Goal: Information Seeking & Learning: Learn about a topic

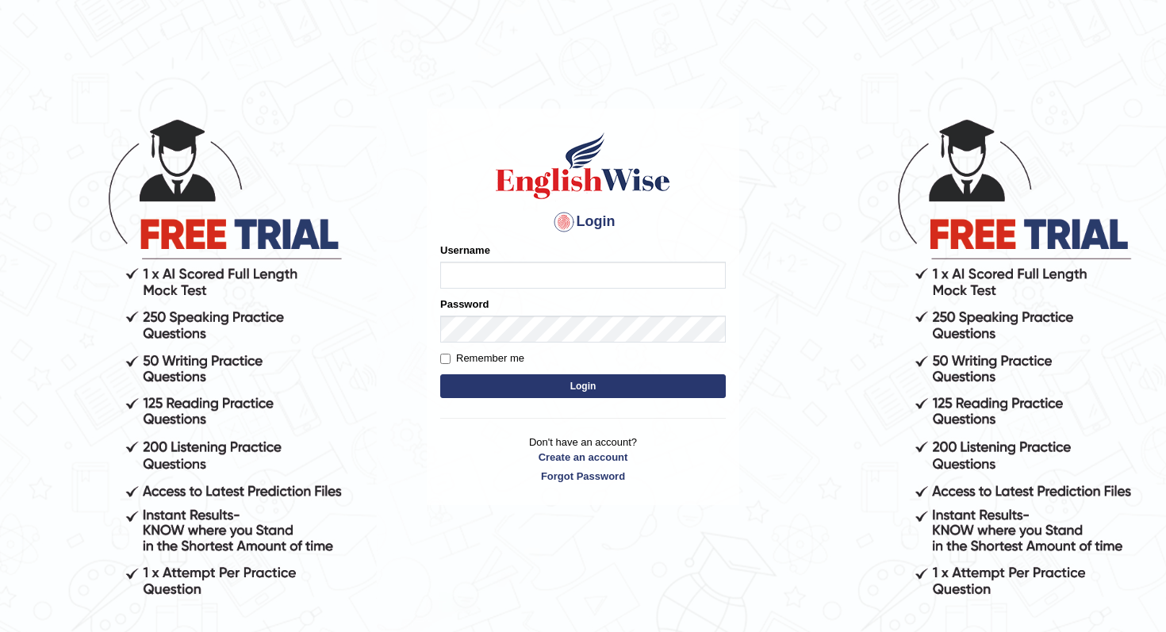
type input "panny"
click at [524, 383] on button "Login" at bounding box center [583, 386] width 286 height 24
type input "panny"
click at [530, 385] on button "Login" at bounding box center [583, 386] width 286 height 24
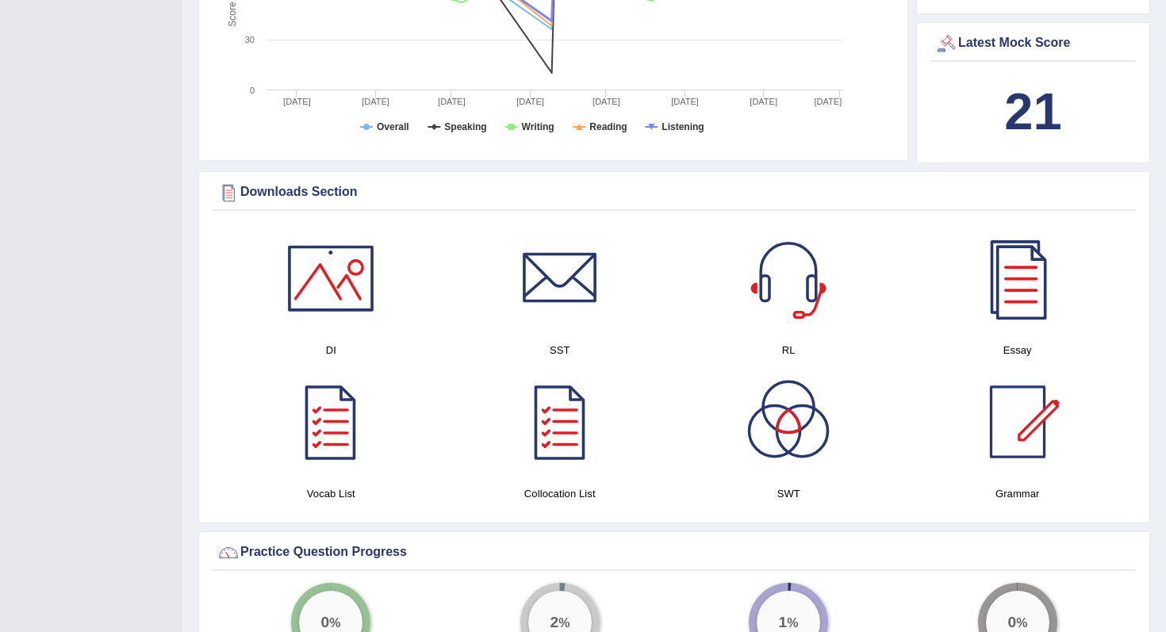
scroll to position [756, 0]
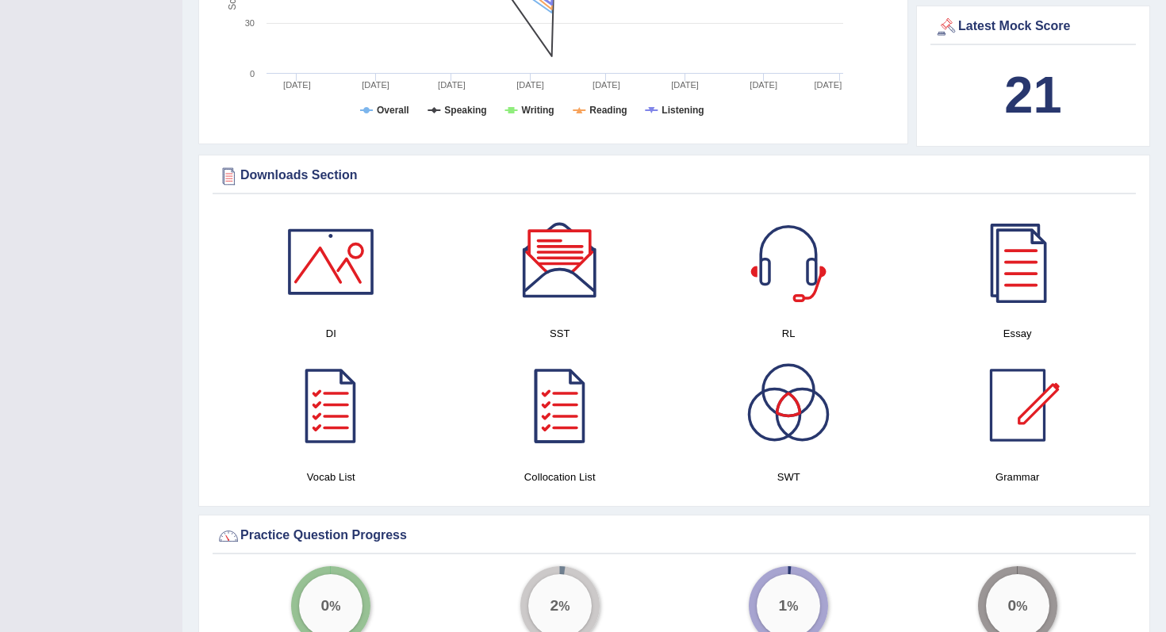
click at [780, 255] on div at bounding box center [788, 261] width 111 height 111
click at [559, 274] on div at bounding box center [559, 261] width 111 height 111
click at [796, 412] on div at bounding box center [788, 405] width 111 height 111
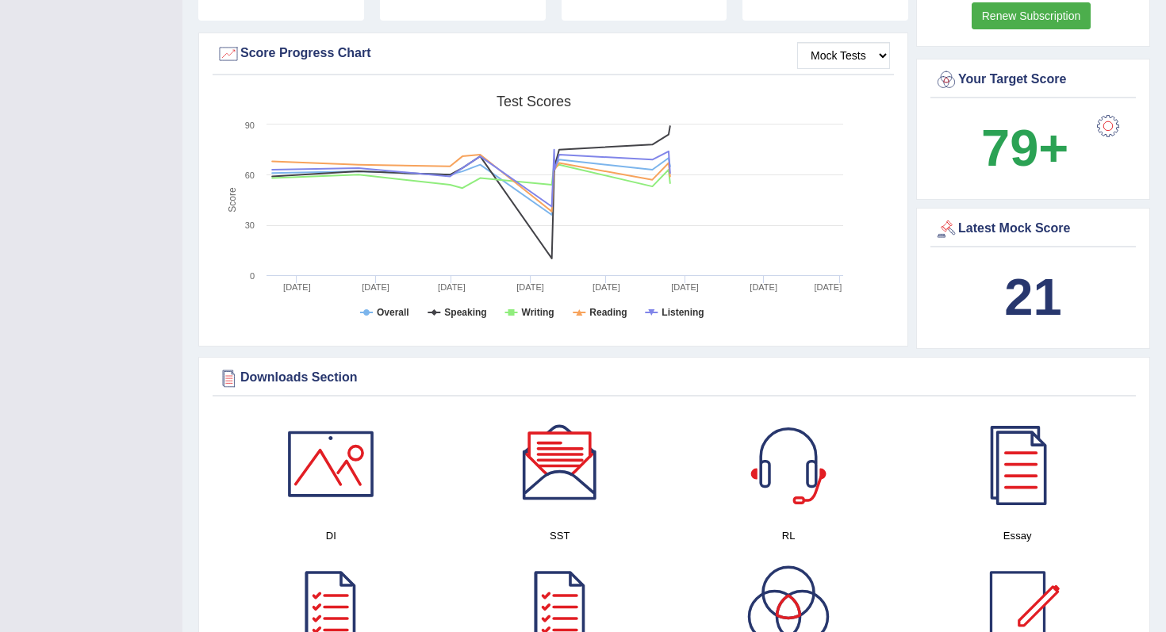
scroll to position [0, 0]
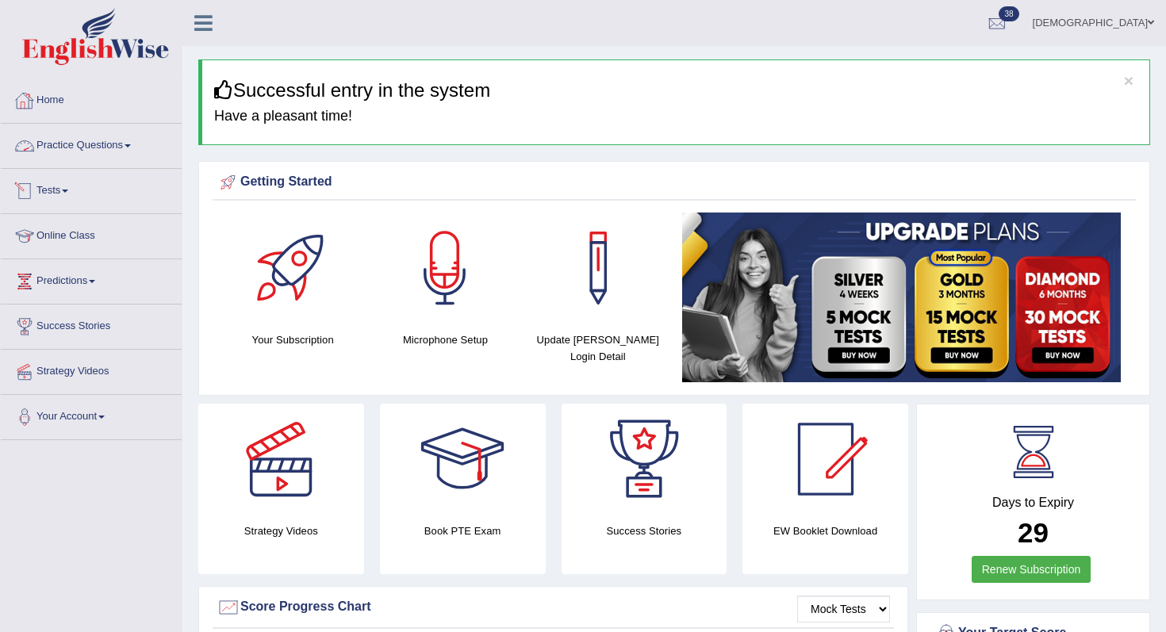
click at [138, 148] on link "Practice Questions" at bounding box center [91, 144] width 181 height 40
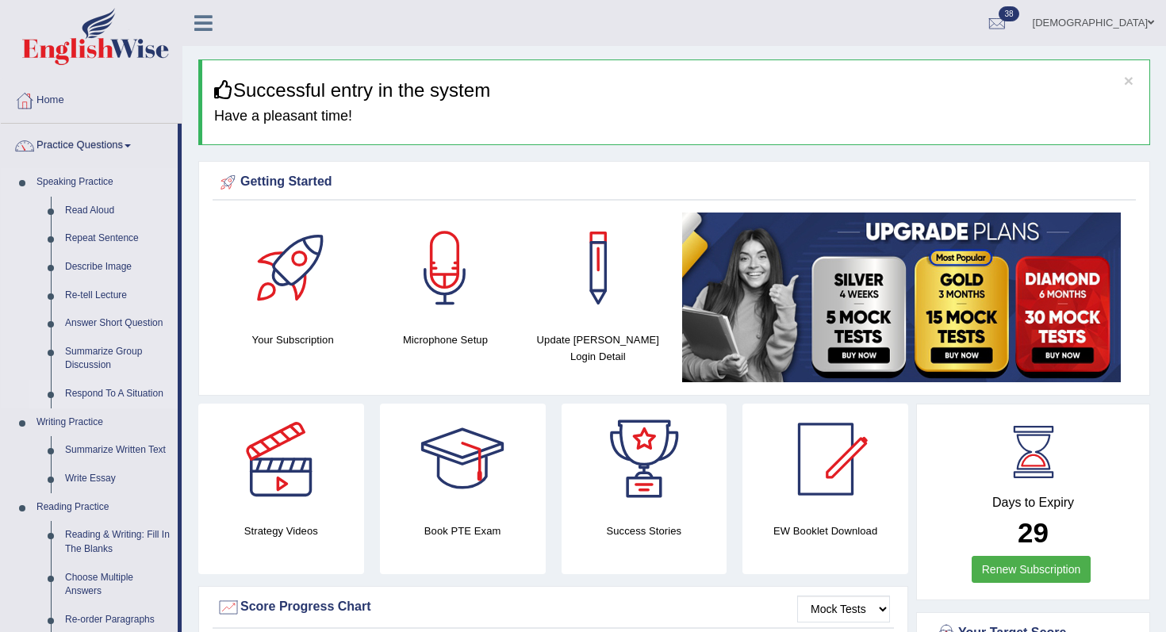
click at [81, 388] on link "Respond To A Situation" at bounding box center [118, 394] width 120 height 29
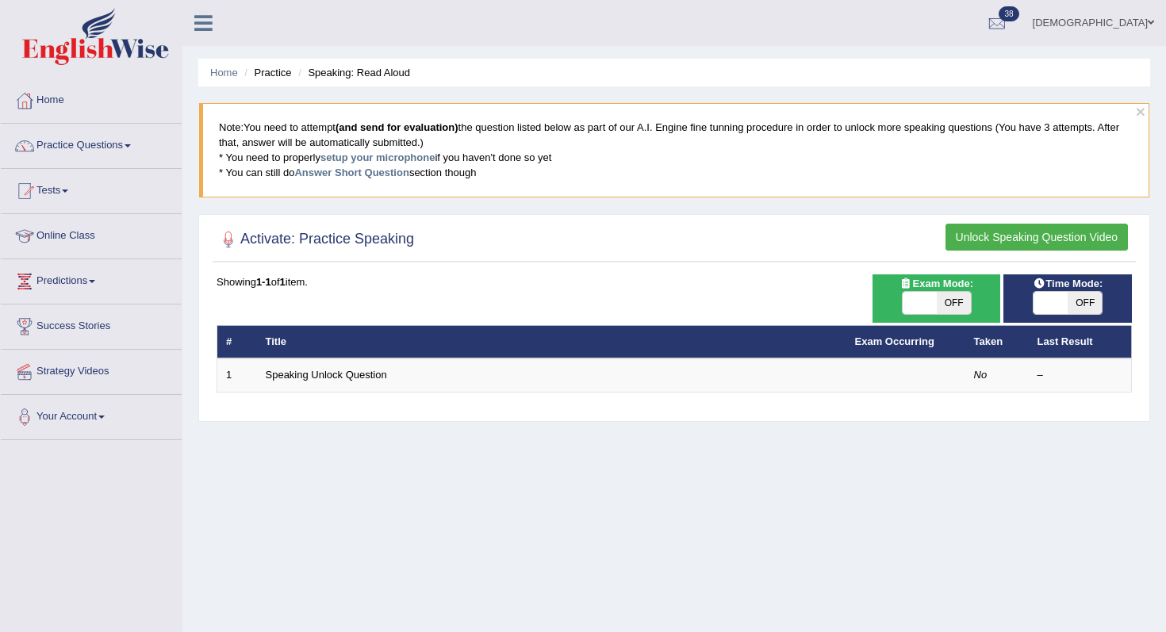
click at [1058, 231] on button "Unlock Speaking Question Video" at bounding box center [1036, 237] width 182 height 27
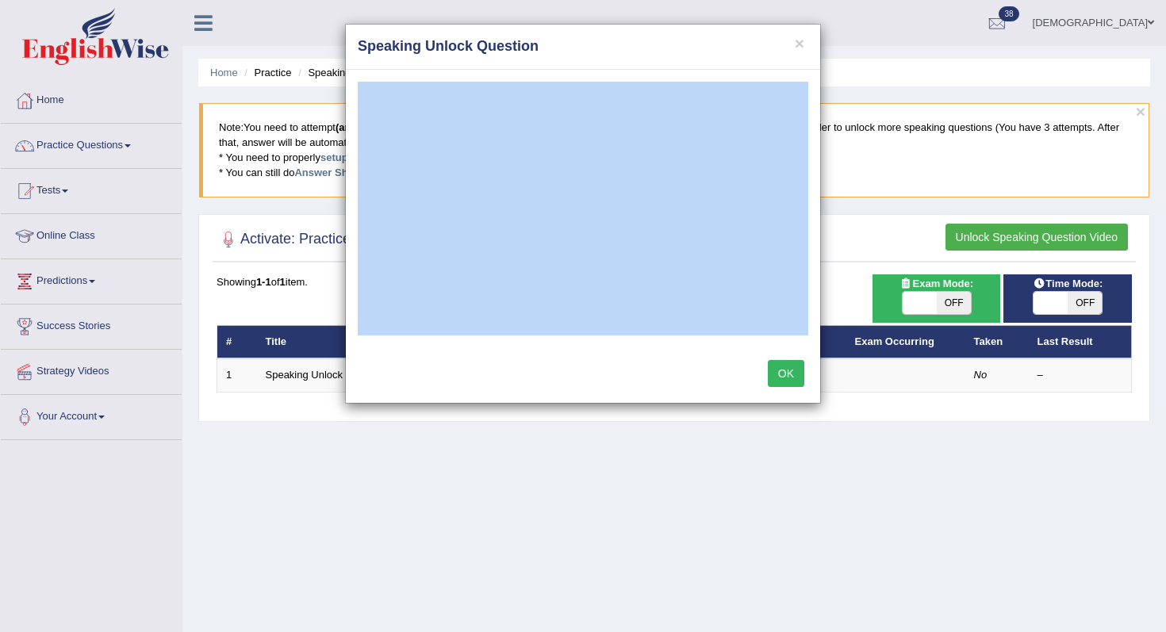
drag, startPoint x: 572, startPoint y: 44, endPoint x: 723, endPoint y: 343, distance: 335.2
click at [723, 343] on div "× Speaking Unlock Question OK" at bounding box center [583, 214] width 476 height 380
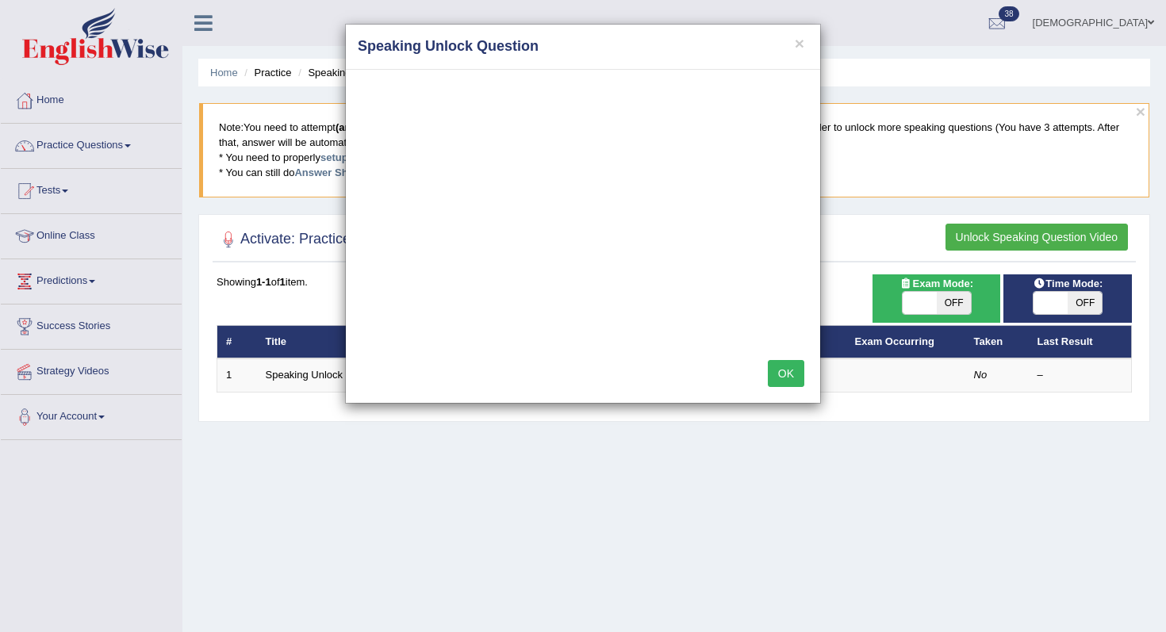
click at [700, 387] on div "OK" at bounding box center [583, 375] width 474 height 56
click at [787, 372] on button "OK" at bounding box center [786, 373] width 36 height 27
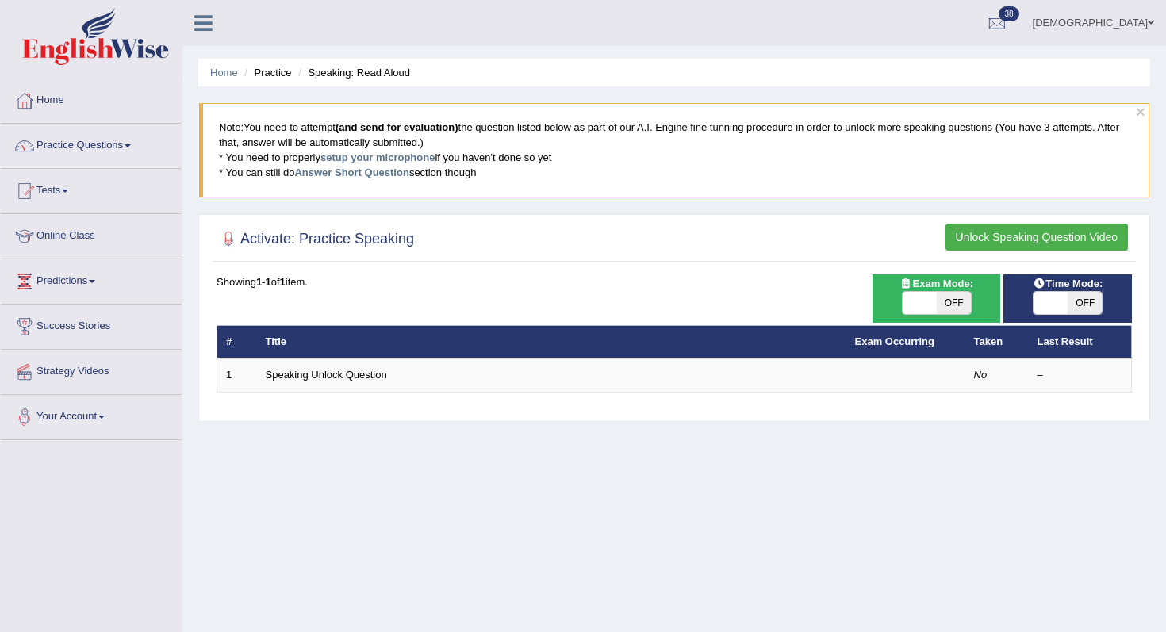
click at [78, 372] on link "Strategy Videos" at bounding box center [91, 370] width 181 height 40
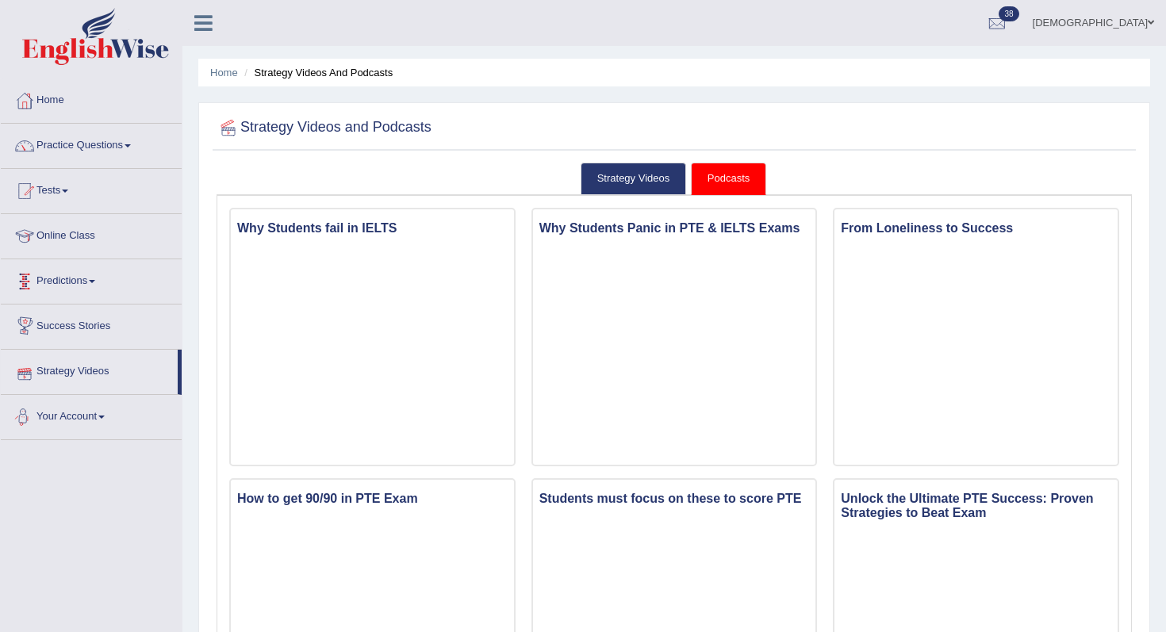
click at [102, 418] on link "Your Account" at bounding box center [91, 415] width 181 height 40
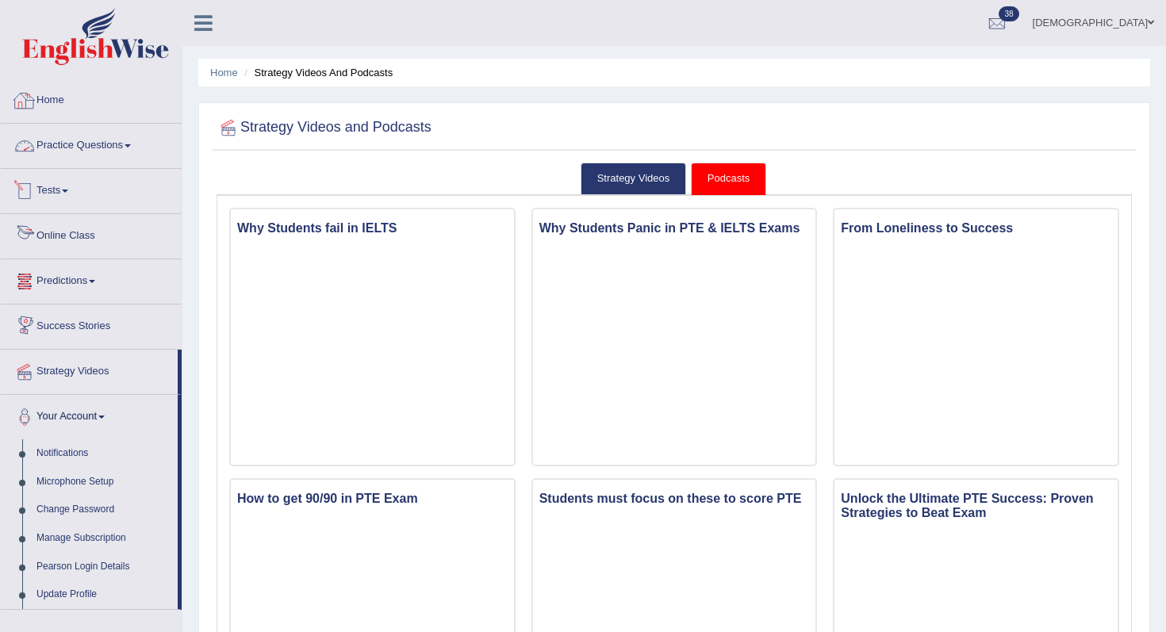
click at [40, 91] on link "Home" at bounding box center [91, 99] width 181 height 40
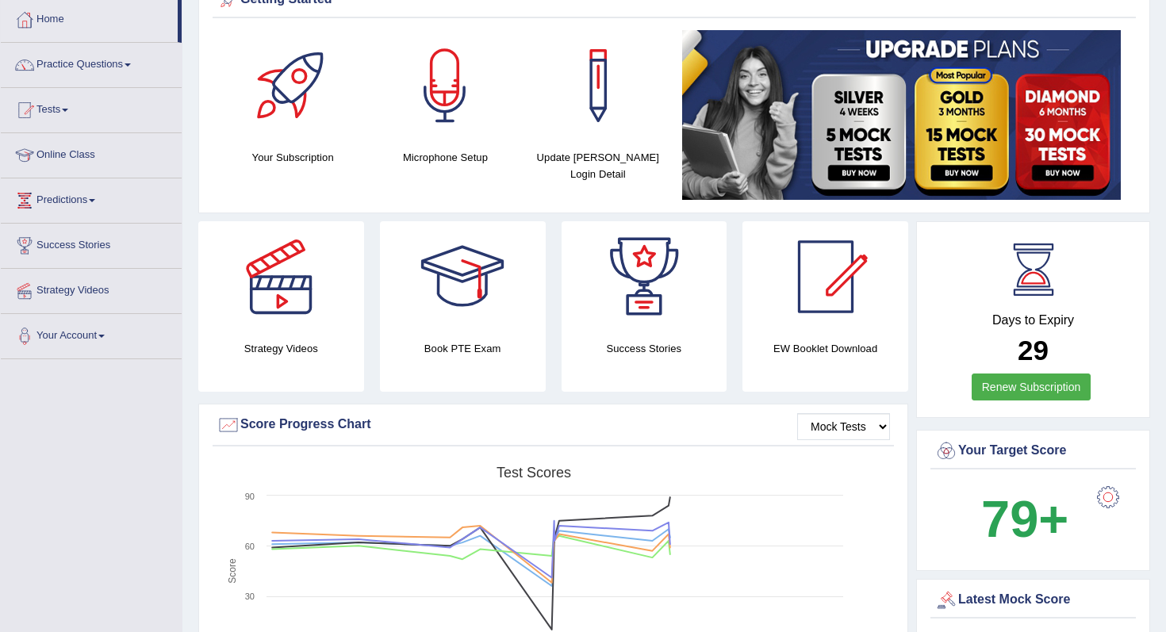
scroll to position [40, 0]
